Goal: Navigation & Orientation: Find specific page/section

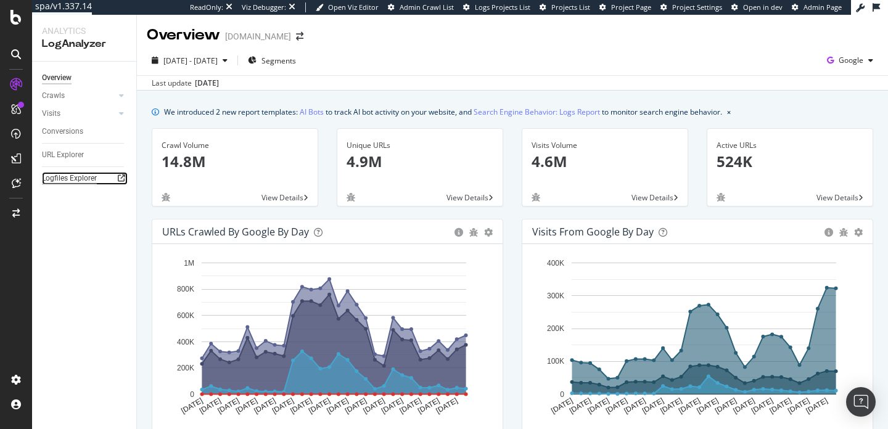
click at [67, 177] on div "Logfiles Explorer" at bounding box center [69, 178] width 55 height 13
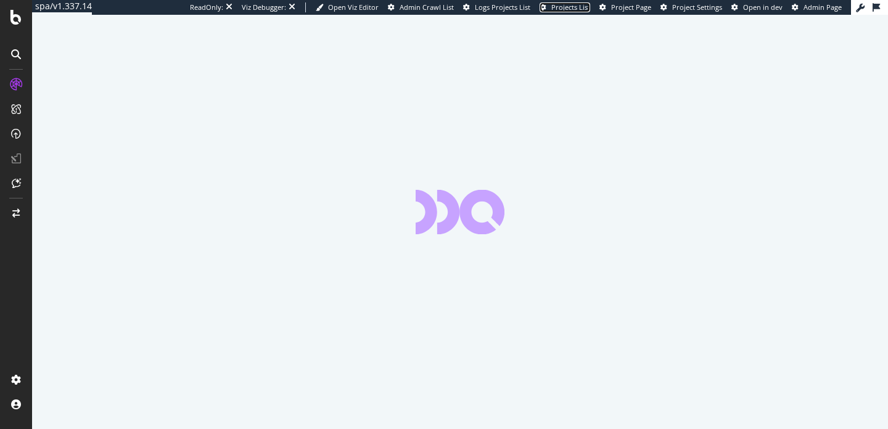
click at [575, 7] on span "Projects List" at bounding box center [570, 6] width 39 height 9
